Goal: Task Accomplishment & Management: Manage account settings

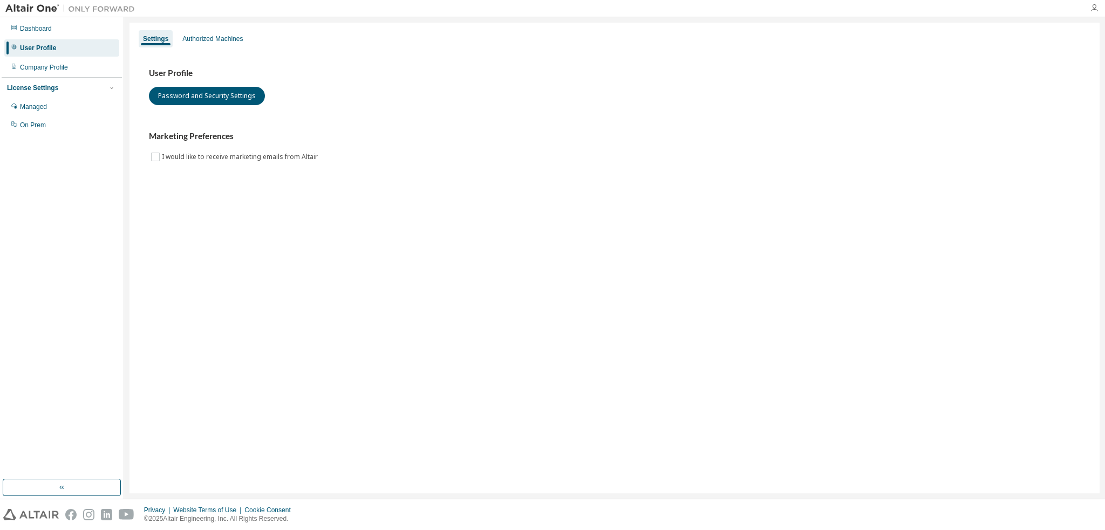
click at [1093, 9] on icon "button" at bounding box center [1093, 8] width 9 height 9
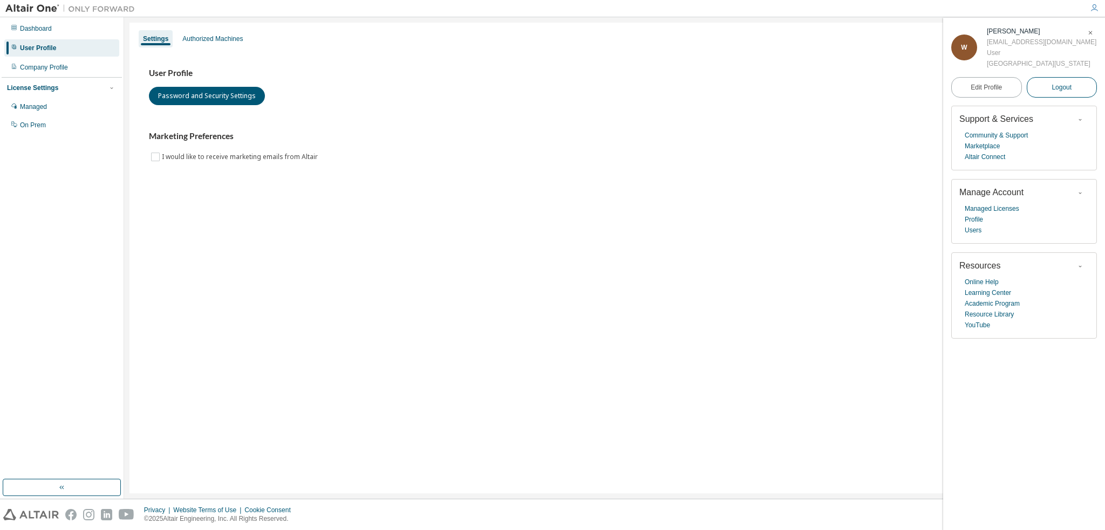
click at [1059, 88] on span "Logout" at bounding box center [1061, 87] width 20 height 11
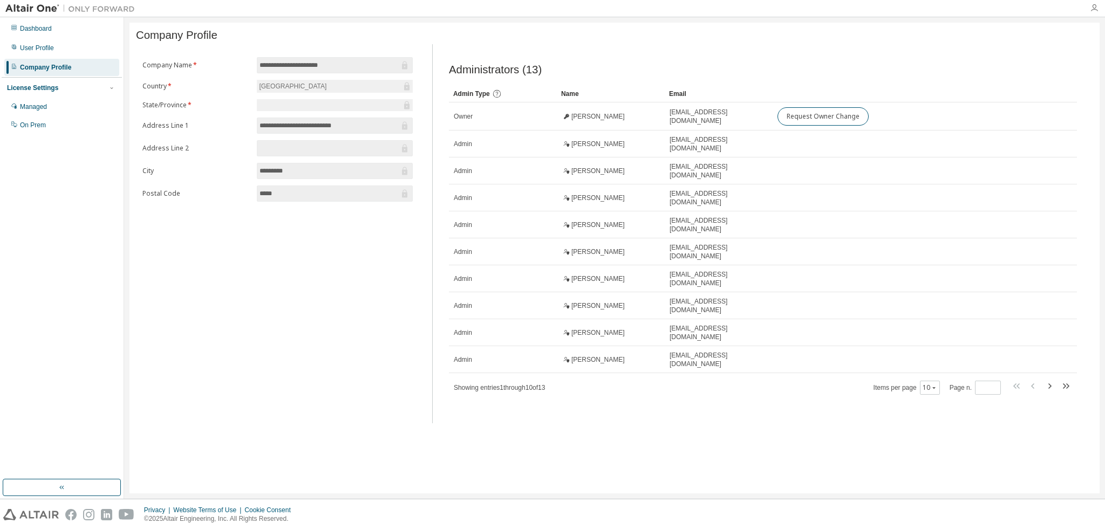
click at [1095, 6] on icon "button" at bounding box center [1093, 8] width 9 height 9
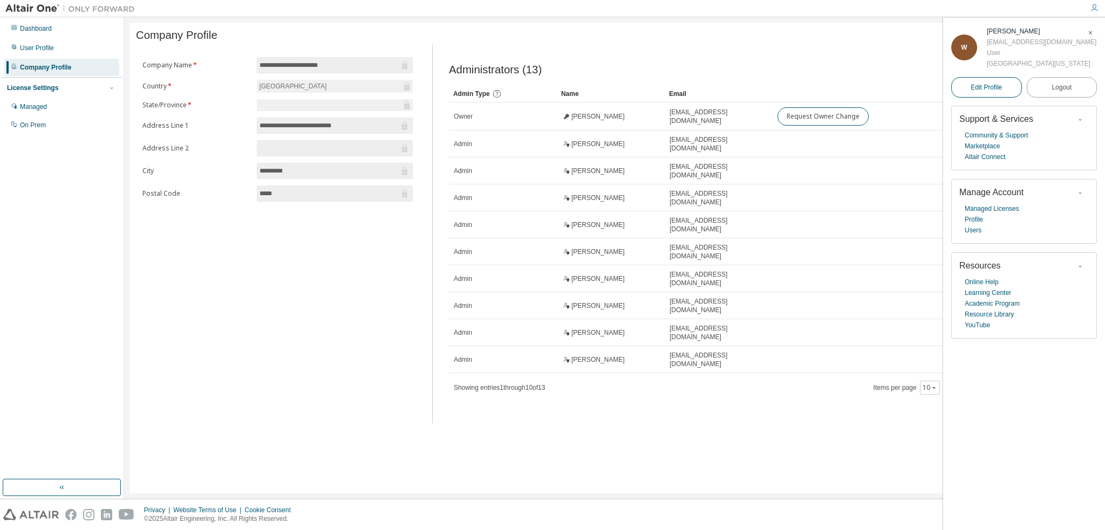
click at [992, 85] on span "Edit Profile" at bounding box center [985, 87] width 31 height 9
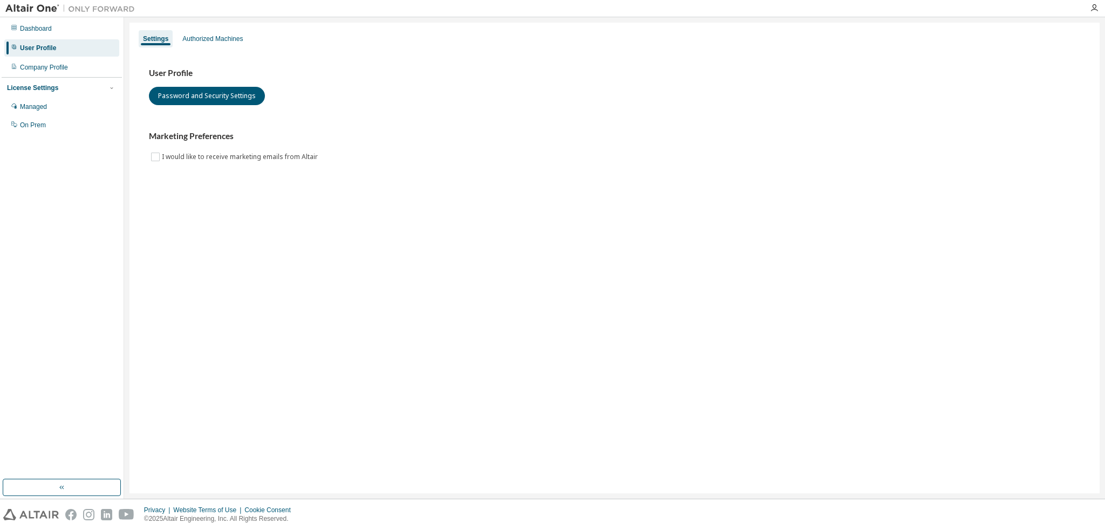
click at [1087, 8] on div at bounding box center [1094, 8] width 22 height 9
click at [1094, 8] on icon "button" at bounding box center [1093, 8] width 9 height 9
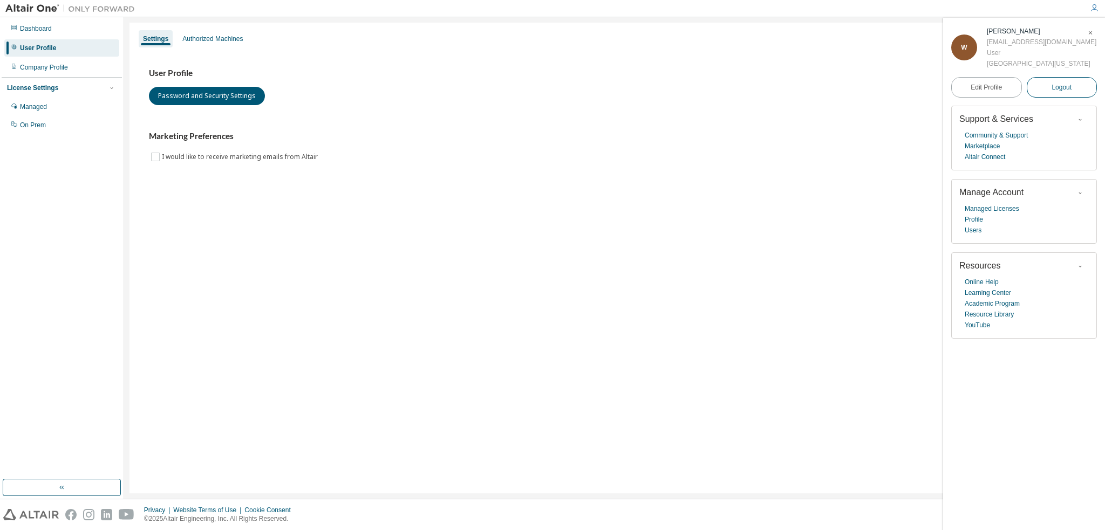
click at [1062, 97] on button "Logout" at bounding box center [1061, 87] width 71 height 20
